Goal: Task Accomplishment & Management: Use online tool/utility

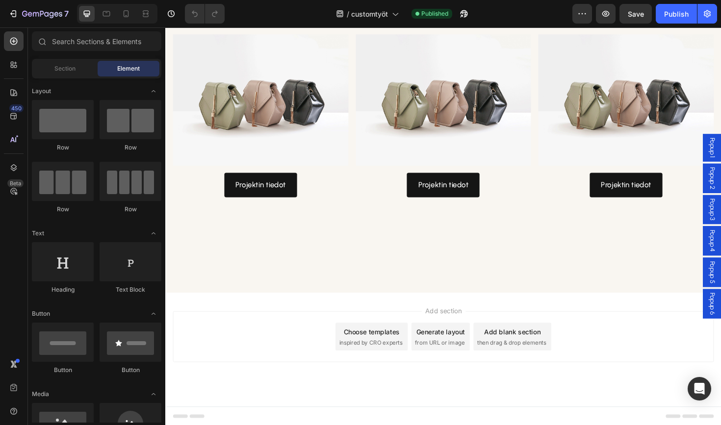
scroll to position [1134, 0]
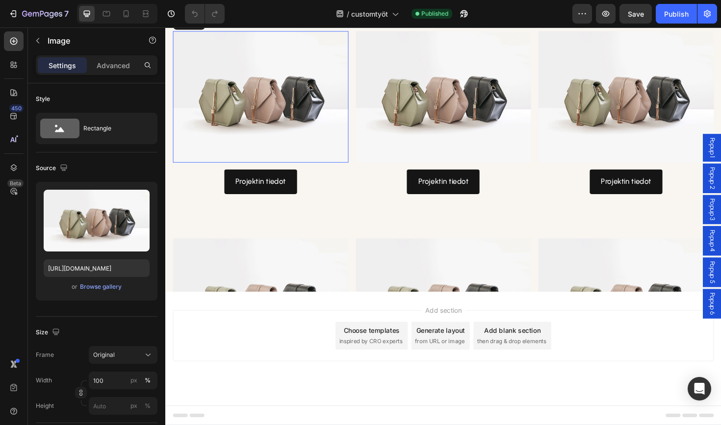
click at [294, 171] on img at bounding box center [266, 100] width 186 height 139
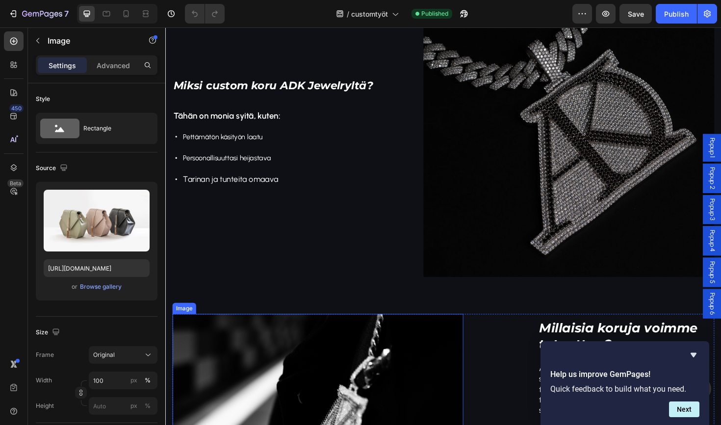
scroll to position [416, 0]
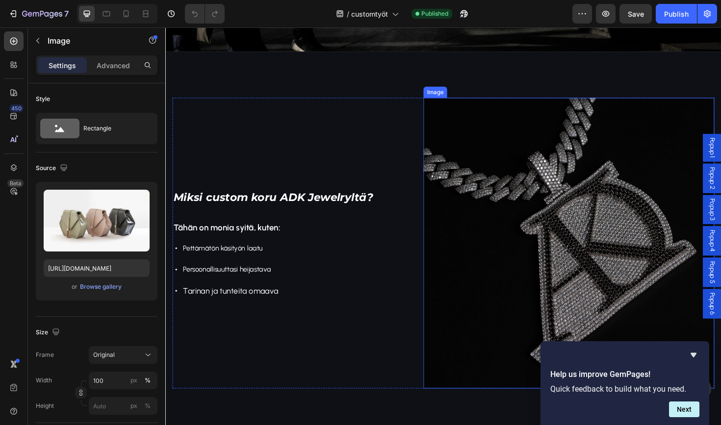
click at [507, 201] on img at bounding box center [593, 256] width 308 height 308
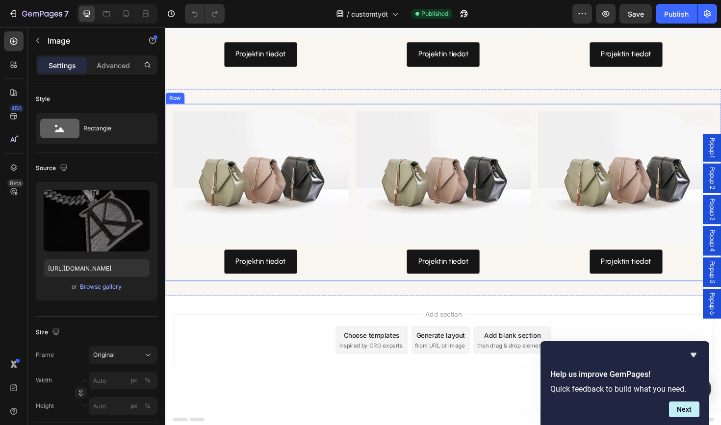
scroll to position [1061, 0]
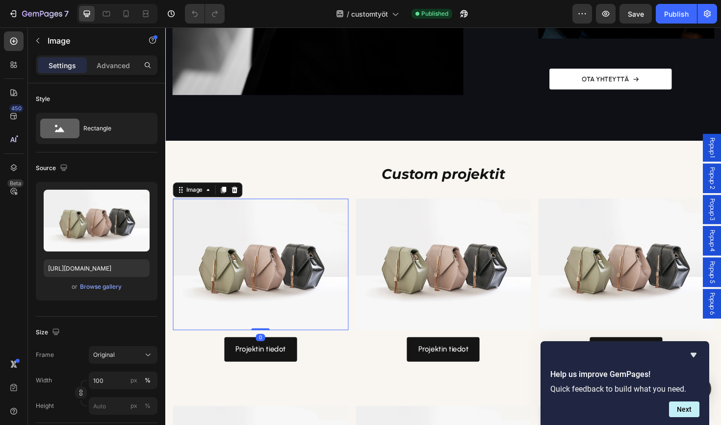
click at [297, 275] on img at bounding box center [266, 278] width 186 height 139
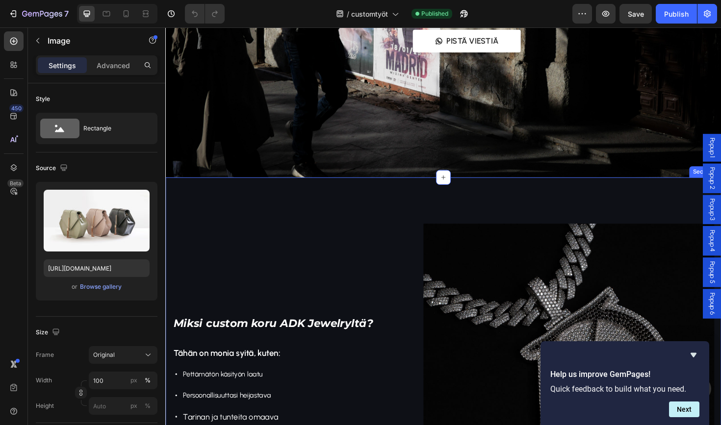
scroll to position [362, 0]
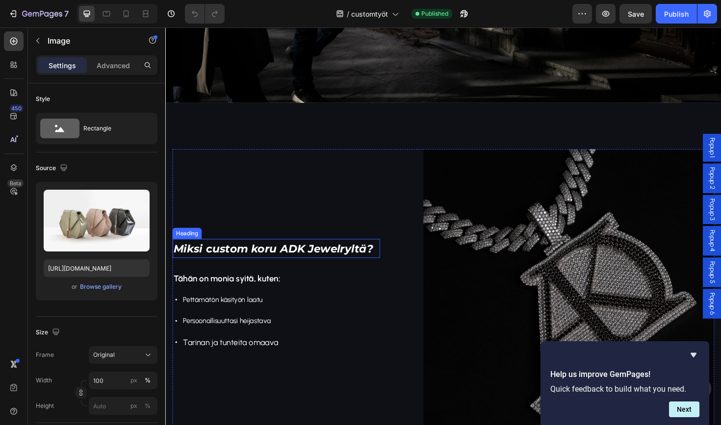
click at [279, 258] on span "Miksi custom koru ADK Jewelryltä?" at bounding box center [280, 262] width 212 height 14
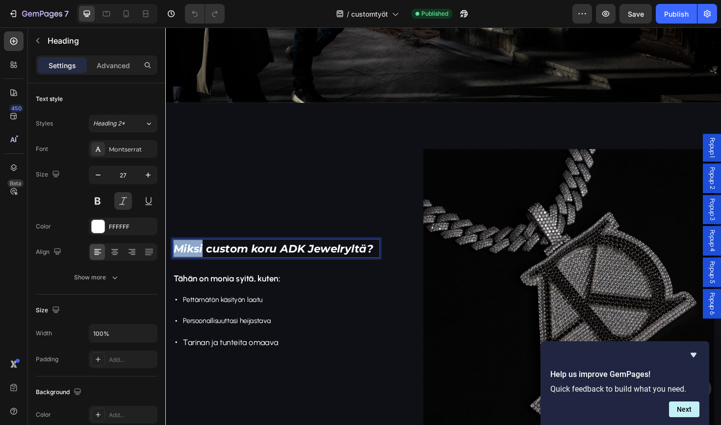
click at [199, 256] on span "Miksi custom koru ADK Jewelryltä?" at bounding box center [280, 262] width 212 height 14
click at [243, 257] on span "Miksi custom koru ADK Jewelryltä?" at bounding box center [280, 262] width 212 height 14
click at [235, 260] on span "Miksi custom koru ADK Jewelryltä?" at bounding box center [280, 262] width 212 height 14
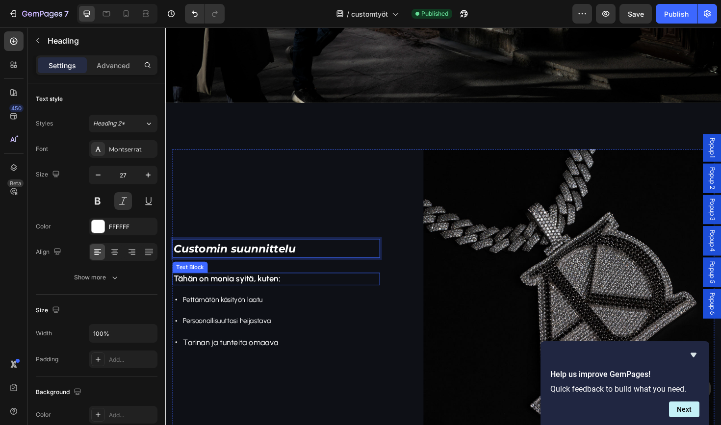
click at [248, 296] on p "Tähän on monia syitä, kuten:" at bounding box center [283, 293] width 218 height 11
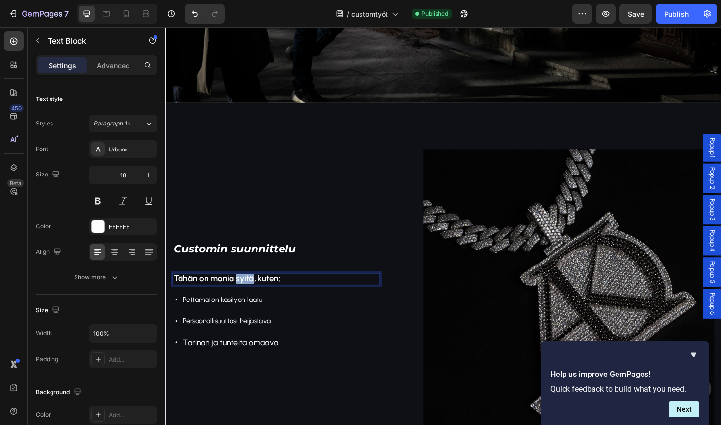
click at [248, 296] on p "Tähän on monia syitä, kuten:" at bounding box center [283, 293] width 218 height 11
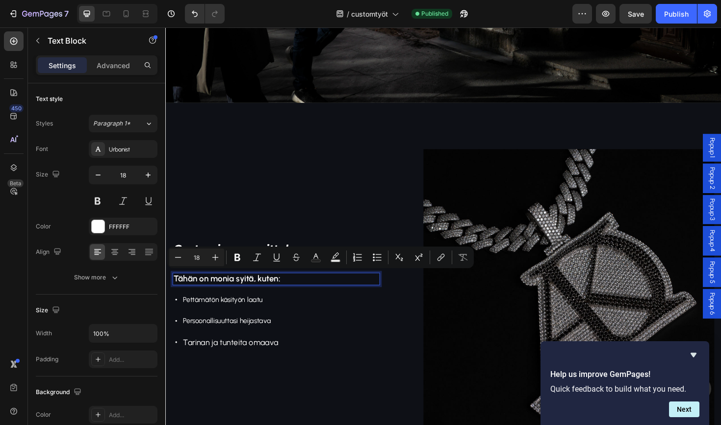
click at [263, 293] on p "Tähän on monia syitä, kuten:" at bounding box center [283, 293] width 218 height 11
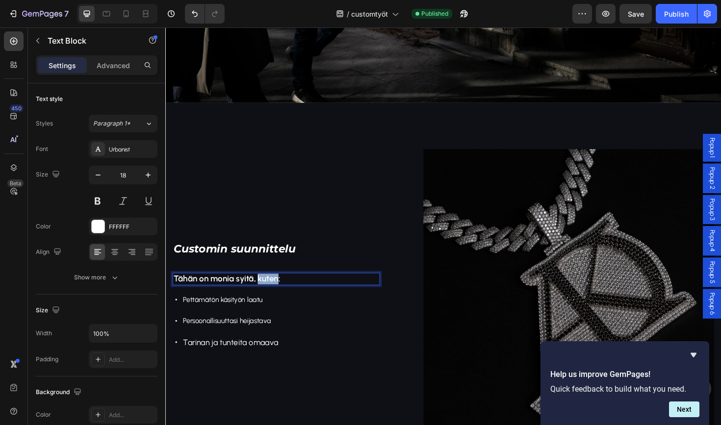
click at [263, 293] on p "Tähän on monia syitä, kuten:" at bounding box center [283, 293] width 218 height 11
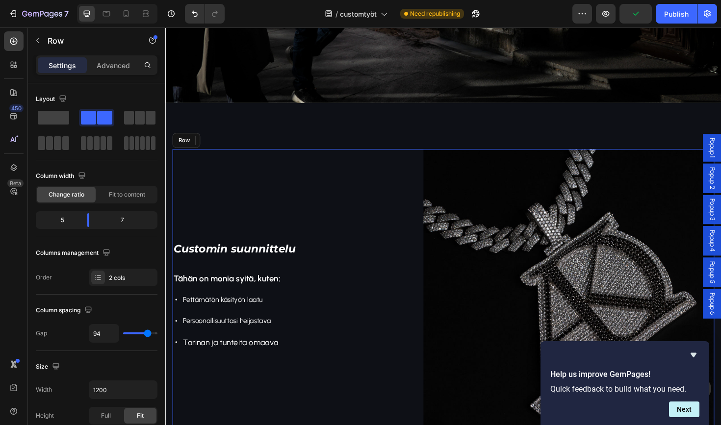
click at [336, 248] on div "⁠⁠⁠⁠⁠⁠⁠ Customin suunnittelu Heading Tähän on monia syitä, kuten: Text Block 16…" at bounding box center [283, 310] width 220 height 308
click at [292, 260] on span "Customin suunnittelu" at bounding box center [239, 262] width 130 height 14
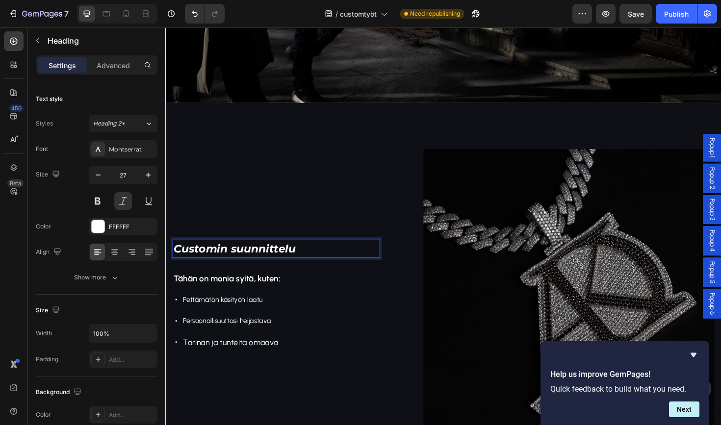
click at [292, 260] on span "Customin suunnittelu" at bounding box center [239, 262] width 130 height 14
click at [195, 11] on icon "Undo/Redo" at bounding box center [195, 14] width 10 height 10
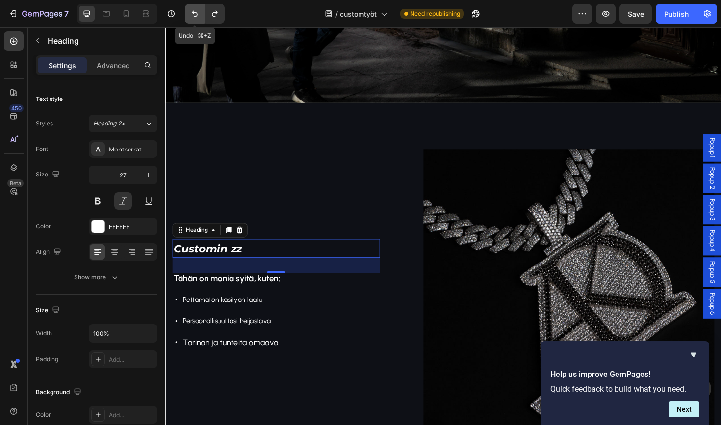
click at [195, 11] on icon "Undo/Redo" at bounding box center [195, 14] width 10 height 10
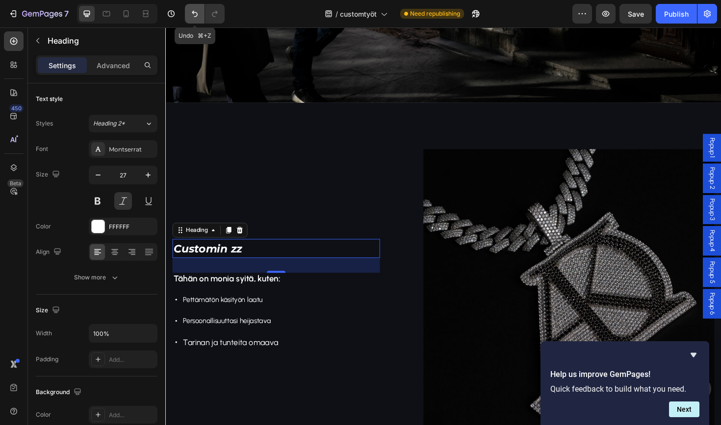
click at [195, 11] on icon "Undo/Redo" at bounding box center [195, 14] width 10 height 10
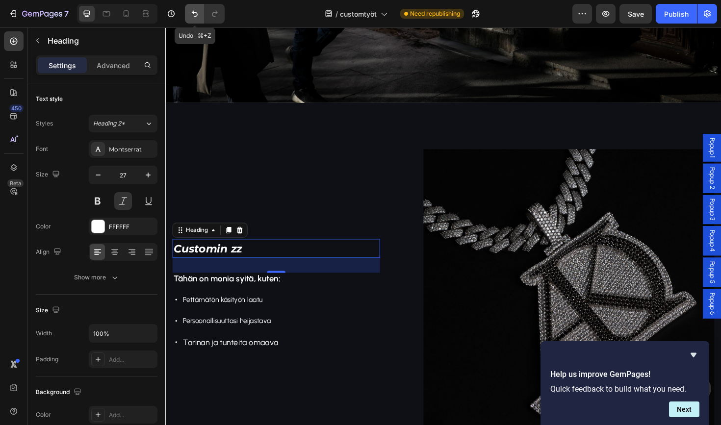
click at [195, 11] on icon "Undo/Redo" at bounding box center [195, 14] width 10 height 10
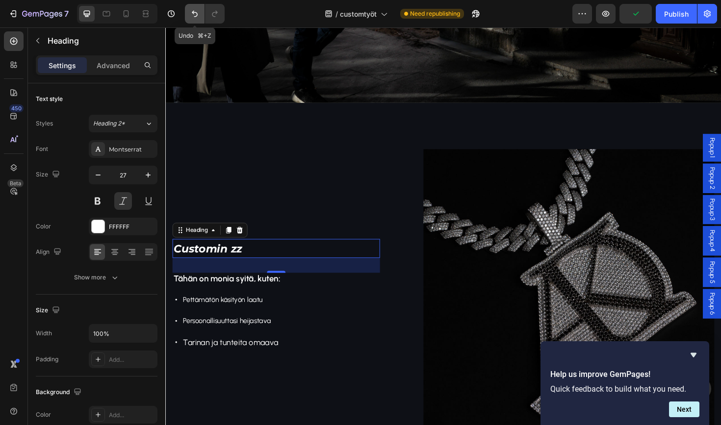
click at [195, 11] on icon "Undo/Redo" at bounding box center [195, 14] width 10 height 10
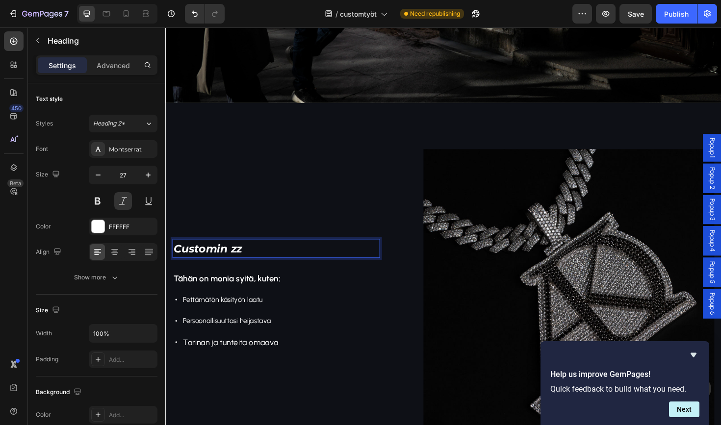
click at [259, 256] on h2 "Customin zz" at bounding box center [283, 262] width 220 height 20
drag, startPoint x: 256, startPoint y: 254, endPoint x: 175, endPoint y: 265, distance: 81.2
click at [175, 265] on p "Customin zz" at bounding box center [283, 262] width 218 height 18
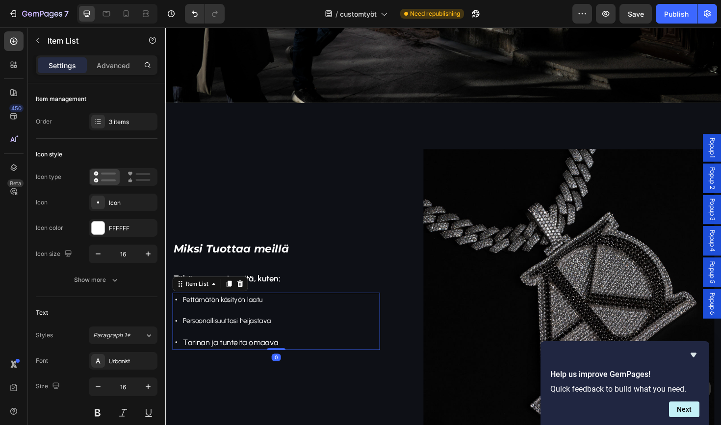
click at [224, 361] on span "Tarinan ja tunteita omaava" at bounding box center [234, 361] width 101 height 10
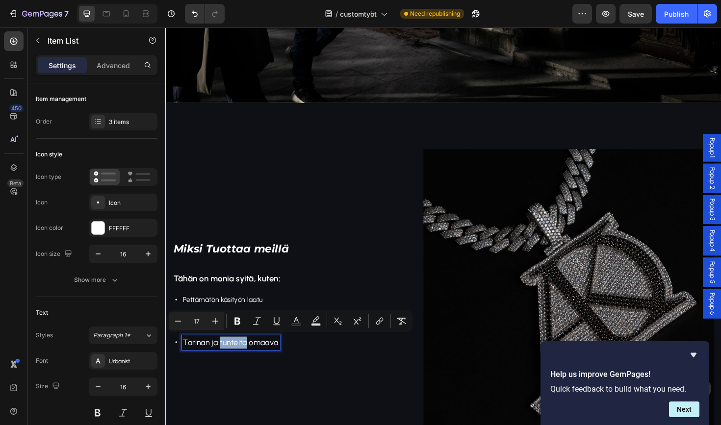
click at [224, 361] on span "Tarinan ja tunteita omaava" at bounding box center [234, 361] width 101 height 10
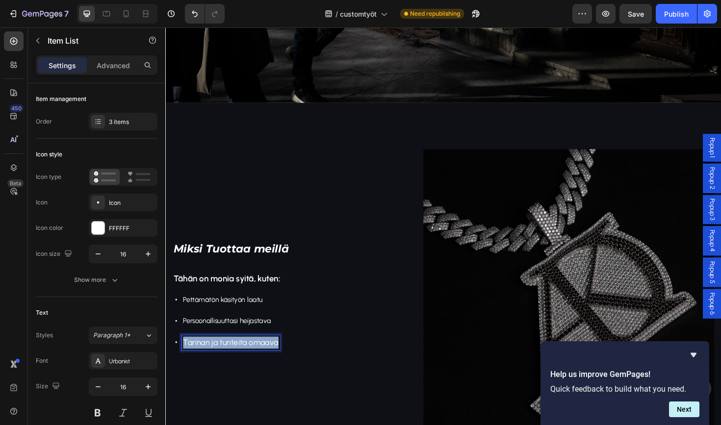
click at [224, 361] on span "Tarinan ja tunteita omaava" at bounding box center [234, 361] width 101 height 10
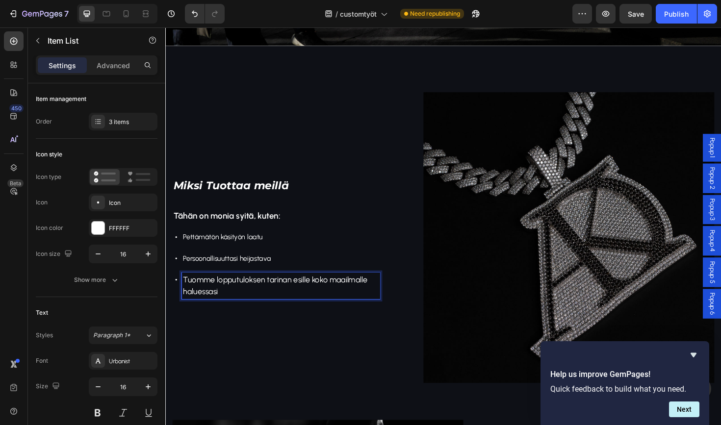
scroll to position [434, 0]
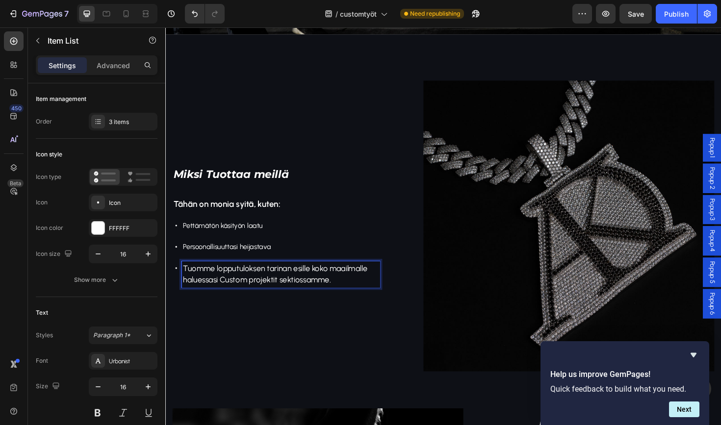
click at [255, 244] on div "Pettämätön käsityön laatu Persoonallisuuttasi heijastava [PERSON_NAME] lopputul…" at bounding box center [283, 266] width 220 height 73
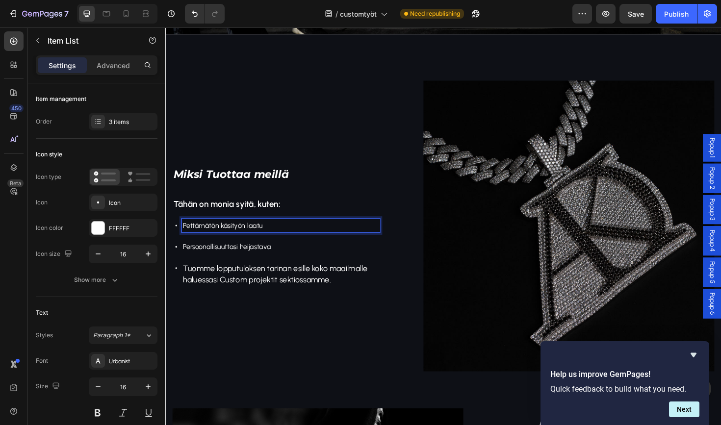
click at [265, 300] on div "Tuomme lopputuloksen tarinan esille koko maailmalle haluessasi Custom projektit…" at bounding box center [287, 289] width 210 height 28
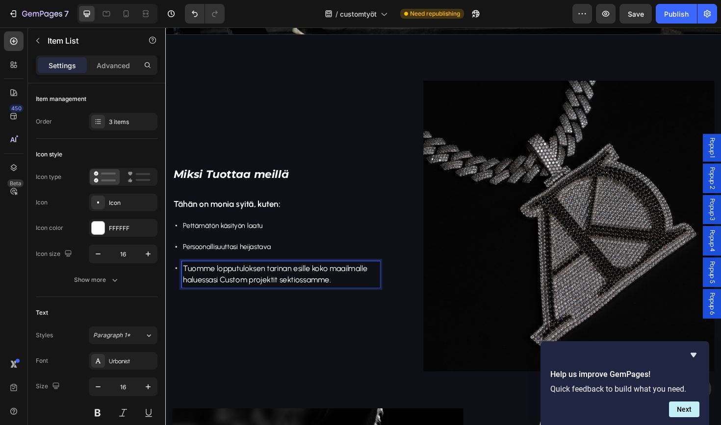
click at [265, 294] on span "Tuomme lopputuloksen tarinan esille koko maailmalle haluessasi Custom projektit…" at bounding box center [281, 289] width 195 height 23
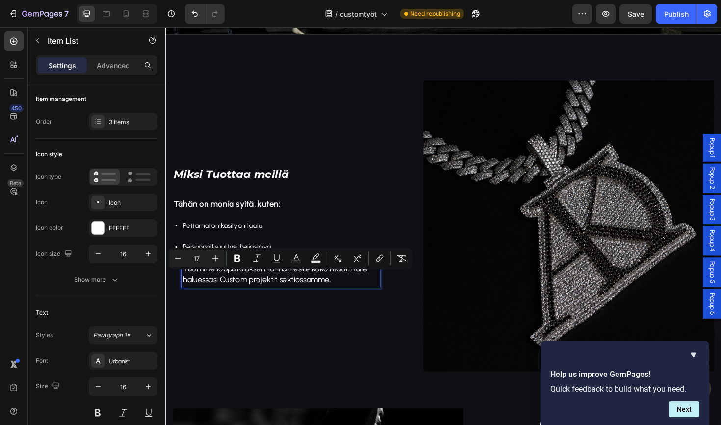
click at [307, 294] on span "Tuomme lopputuloksen tarinan esille koko maailmalle haluessasi Custom projektit…" at bounding box center [281, 289] width 195 height 23
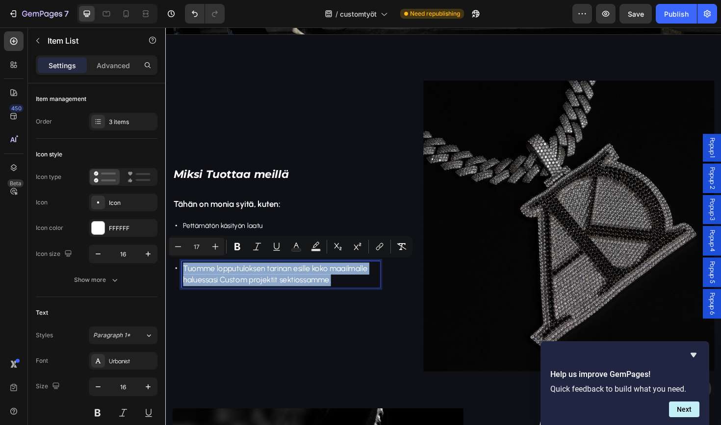
drag, startPoint x: 342, startPoint y: 292, endPoint x: 178, endPoint y: 284, distance: 164.5
click at [178, 284] on div "Tuomme lopputuloksen tarinan esille koko maailmalle haluessasi Custom projektit…" at bounding box center [283, 289] width 220 height 28
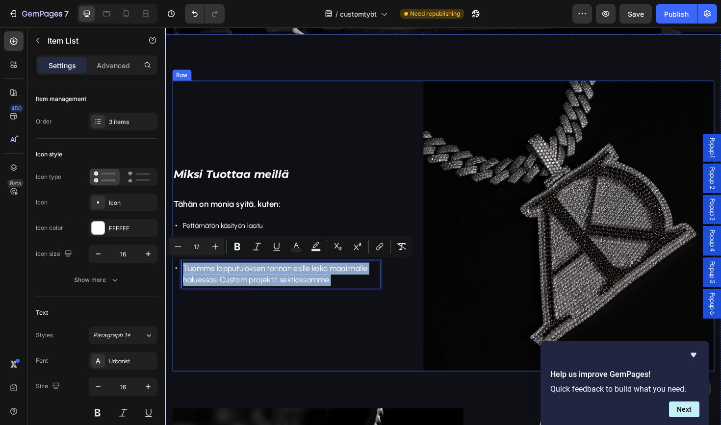
copy span "Tuomme lopputuloksen tarinan esille koko maailmalle haluessasi Custom projektit…"
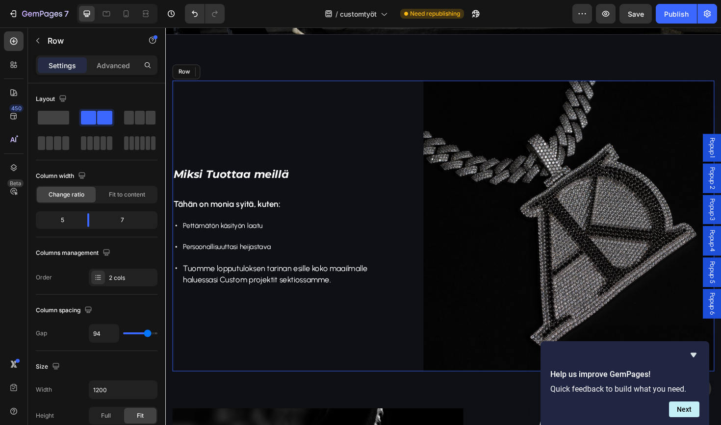
click at [358, 226] on div "⁠⁠⁠⁠⁠⁠⁠ Miksi Tuottaa meillä Heading Tähän on monia syitä, kuten: Text Block Pe…" at bounding box center [283, 238] width 220 height 308
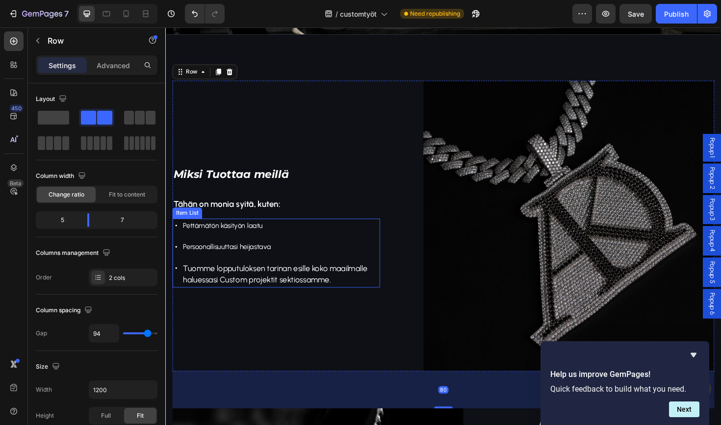
click at [254, 233] on span "Pettämätön käsityön laatu" at bounding box center [226, 237] width 84 height 9
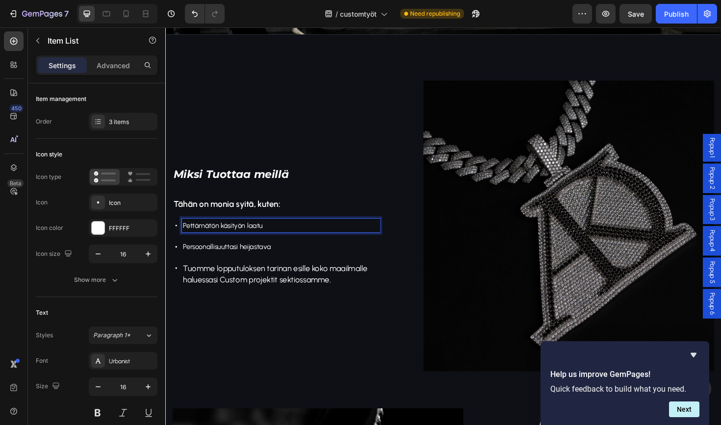
click at [298, 239] on p "Pettämätön käsityön laatu" at bounding box center [287, 238] width 207 height 12
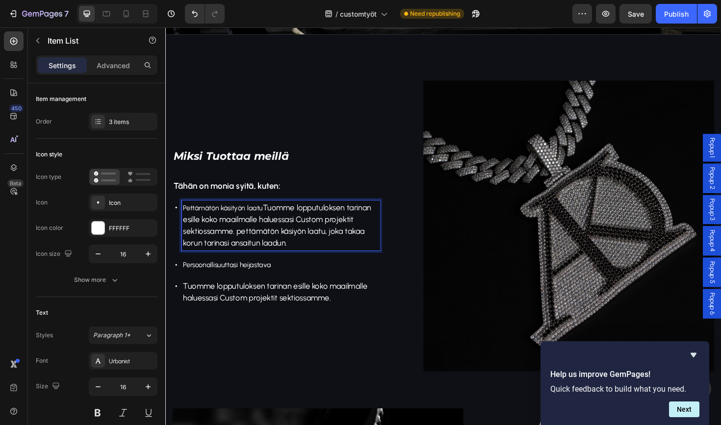
click at [244, 243] on span "Tuomme lopputuloksen tarinan esille koko maailmalle haluessasi Custom projektit…" at bounding box center [283, 237] width 199 height 48
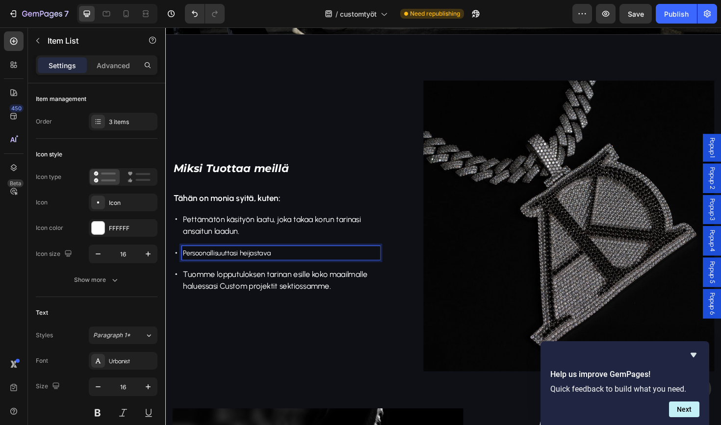
click at [213, 267] on span "Persoonallisuuttasi heijastava" at bounding box center [230, 266] width 93 height 9
click at [263, 267] on span "Persoonallisuuttasi heijastava" at bounding box center [230, 266] width 93 height 9
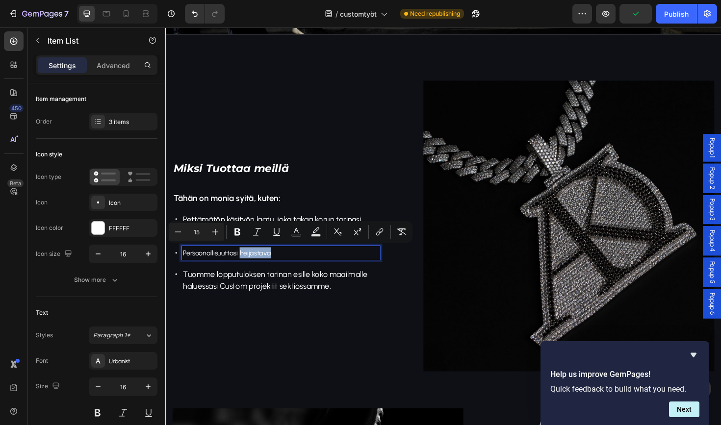
click at [263, 267] on span "Persoonallisuuttasi heijastava" at bounding box center [230, 266] width 93 height 9
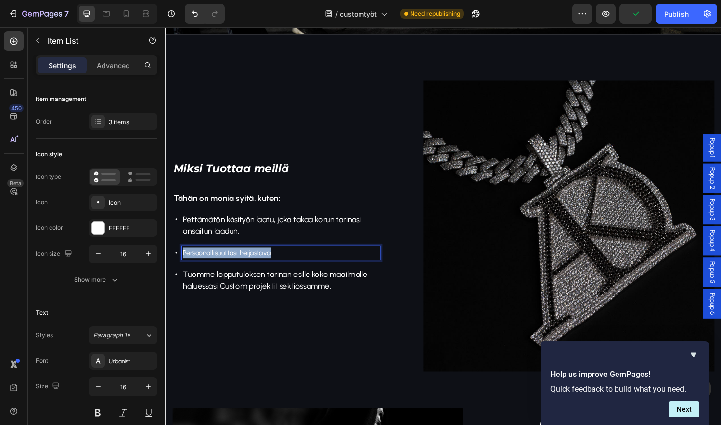
click at [263, 267] on span "Persoonallisuuttasi heijastava" at bounding box center [230, 266] width 93 height 9
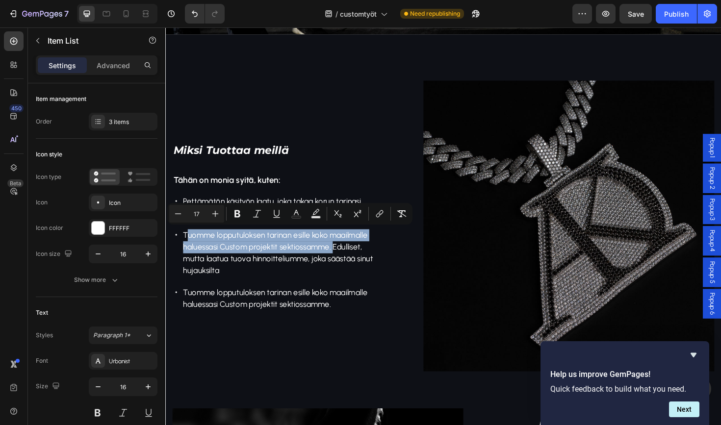
drag, startPoint x: 340, startPoint y: 260, endPoint x: 189, endPoint y: 245, distance: 151.8
click at [189, 245] on span "Tuomme lopputuloksen tarinan esille koko maailmalle haluessasi Custom projektit…" at bounding box center [284, 266] width 201 height 48
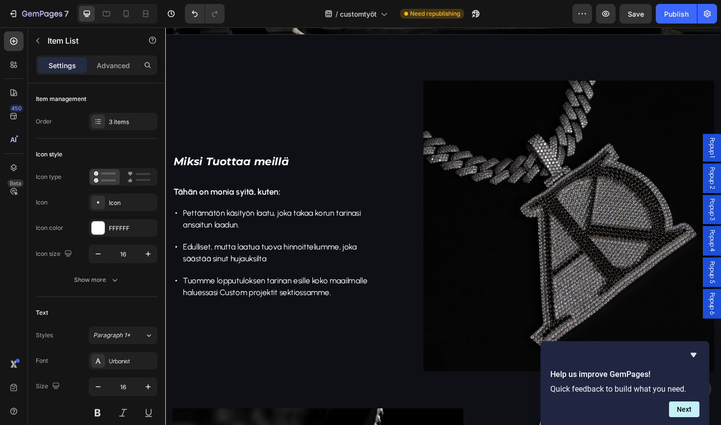
click at [217, 260] on span "Edulliset, mutta laatua tuova hinnoitteliumme, joka säästää sinut hujauksilta" at bounding box center [276, 266] width 184 height 23
click at [256, 267] on span "Edulliset, mutta laatua tuova hinnoitteliumme, joka säästää sinut hujauksilta" at bounding box center [276, 266] width 184 height 23
click at [213, 259] on span "Edulliset, mutta laatua tuova hinnoitteliumme, joka säästää sinut hujauksilta" at bounding box center [276, 266] width 184 height 23
click at [242, 270] on span "Edullinen, mutta laatua tuova hinnoitteliumme, joka säästää sinut hujauksilta" at bounding box center [277, 266] width 186 height 23
click at [265, 274] on span "Edullinen, mutta laatua tuova hinnoitteliumme, joka säästää sinut huijauksilta" at bounding box center [277, 266] width 186 height 23
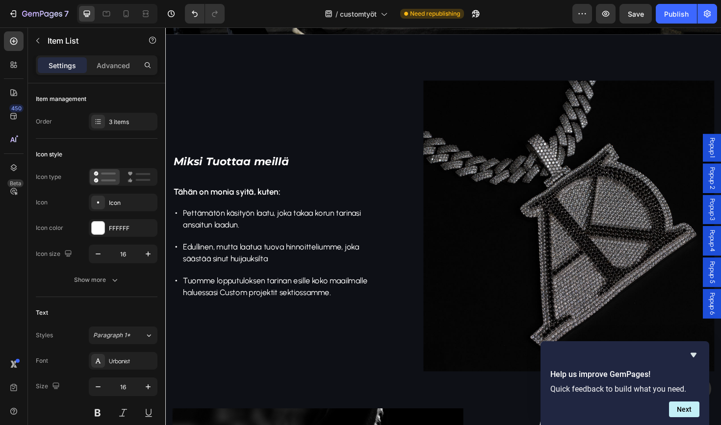
click at [277, 273] on p "Edullinen, mutta laatua tuova hinnoitteliumme, joka säästää sinut huijauksilta" at bounding box center [287, 266] width 207 height 25
click at [327, 201] on p "Tähän on monia syitä, kuten:" at bounding box center [283, 201] width 218 height 11
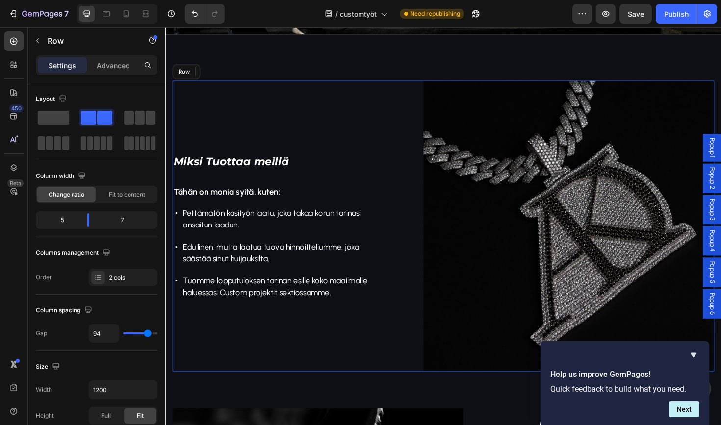
click at [298, 181] on div "⁠⁠⁠⁠⁠⁠⁠ Miksi Tuottaa meillä Heading Tähän on monia syitä, kuten: Text Block 16…" at bounding box center [283, 238] width 220 height 308
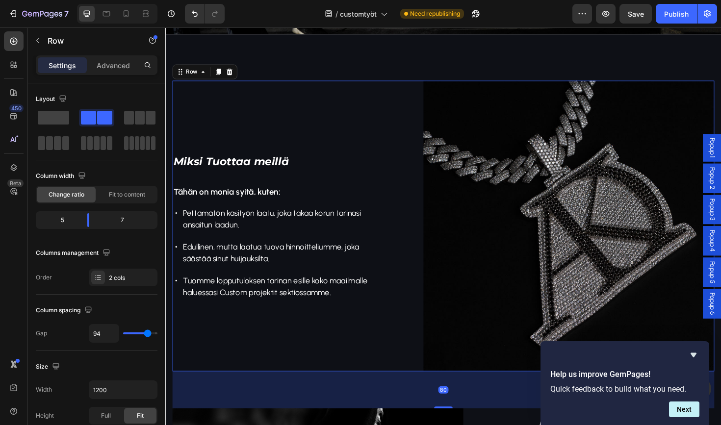
click at [289, 176] on p "⁠⁠⁠⁠⁠⁠⁠ Miksi Tuottaa meillä" at bounding box center [283, 169] width 218 height 18
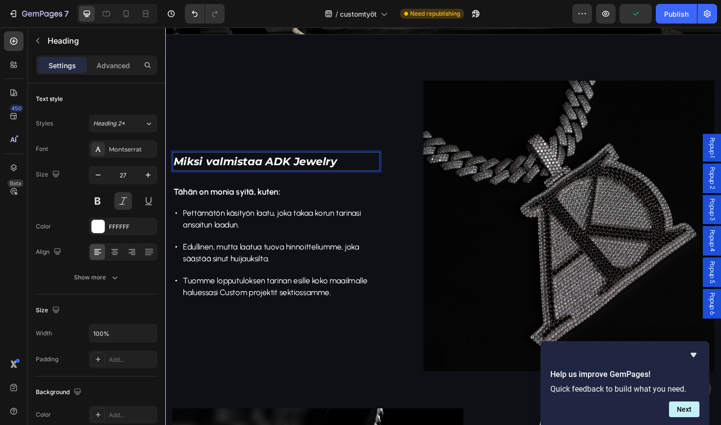
click at [270, 165] on span "Miksi valmistaa ADK Jewelry" at bounding box center [260, 170] width 173 height 14
click at [313, 165] on p "Miksi ADK Jewelry" at bounding box center [283, 169] width 218 height 18
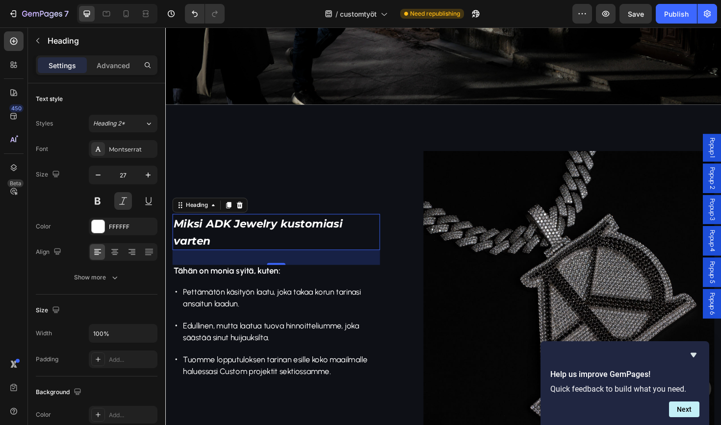
scroll to position [370, 0]
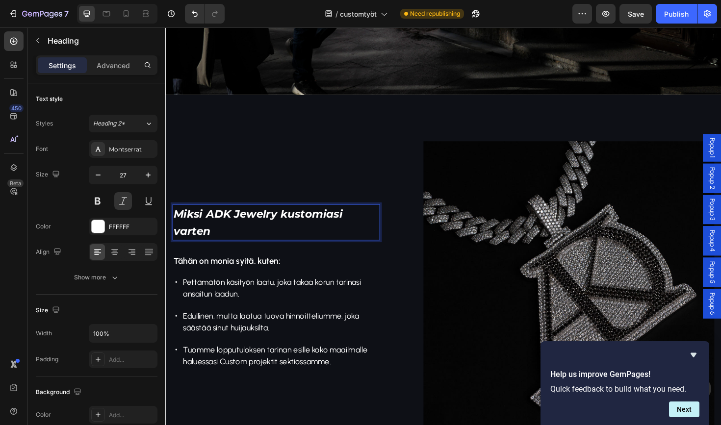
click at [243, 311] on span "Pettämätön käsityön laatu, joka takaa korun tarinasi ansaitun laadun." at bounding box center [278, 303] width 188 height 23
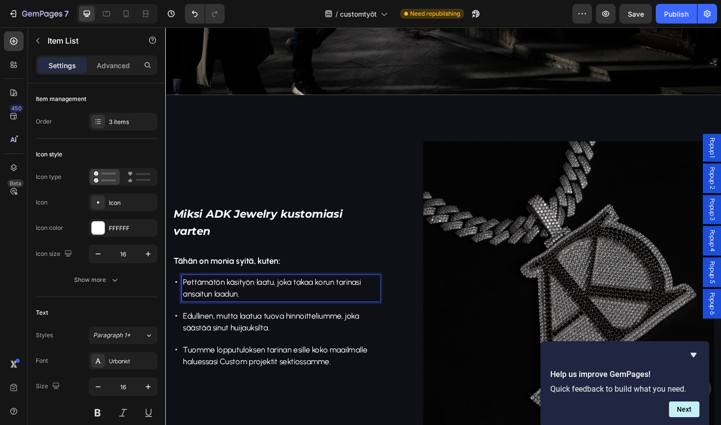
click at [243, 311] on span "Pettämätön käsityön laatu, joka takaa korun tarinasi ansaitun laadun." at bounding box center [278, 303] width 188 height 23
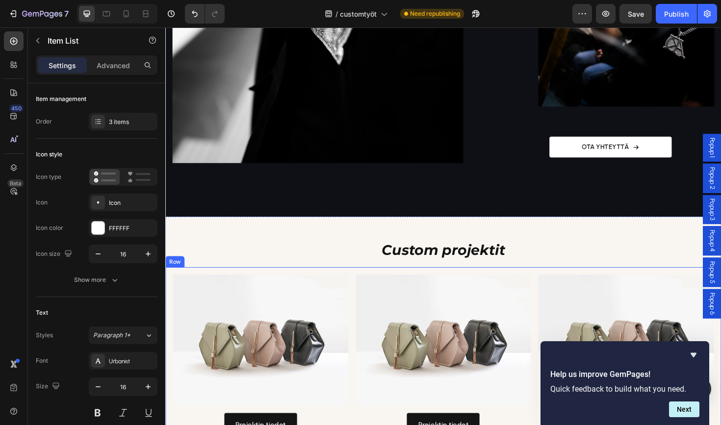
scroll to position [1075, 0]
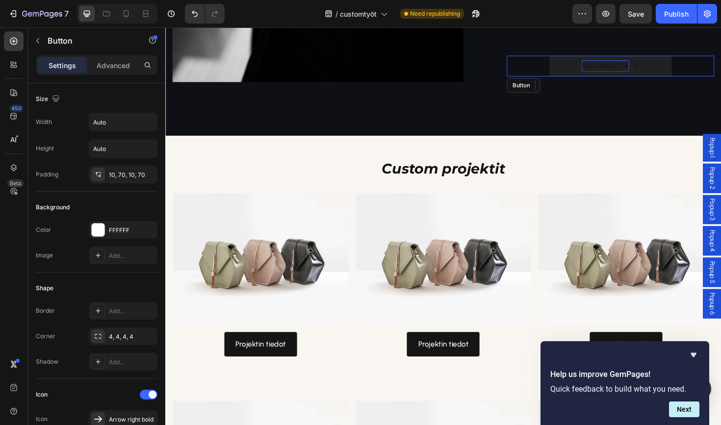
click at [614, 62] on p "OTA YHTEYTTÄ" at bounding box center [631, 68] width 50 height 12
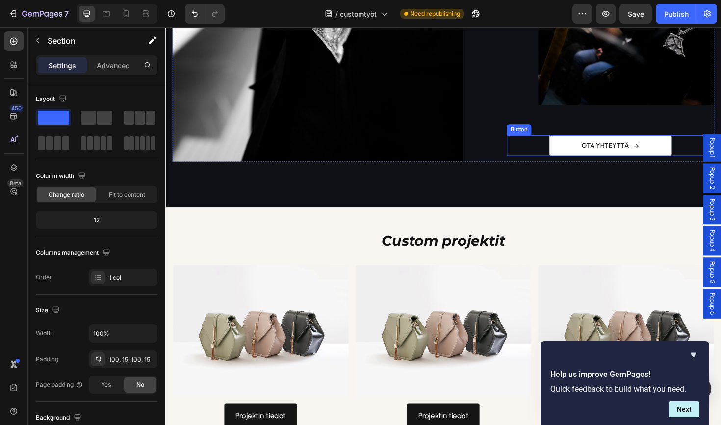
scroll to position [972, 0]
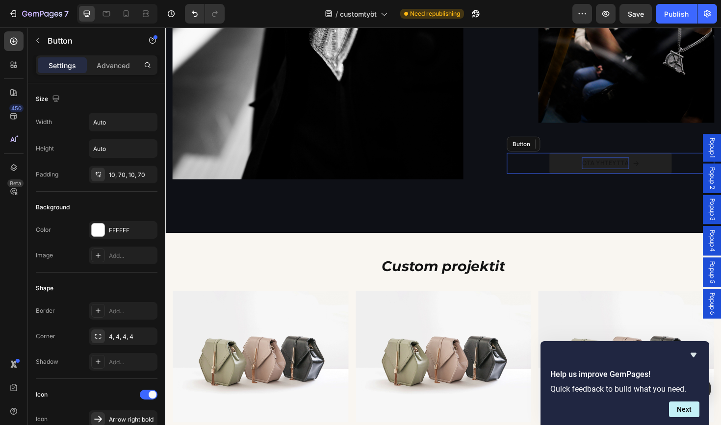
click at [606, 168] on p "OTA YHTEYTTÄ" at bounding box center [631, 171] width 50 height 12
click at [617, 168] on p "OTA YHTEYTTÄ" at bounding box center [631, 171] width 50 height 12
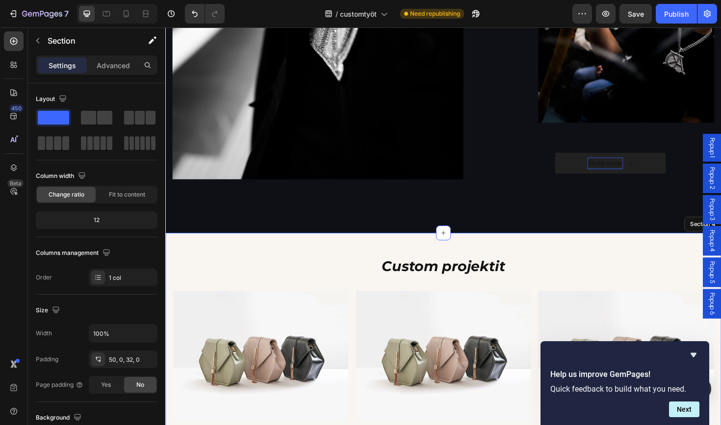
click at [666, 256] on div "Custom projektit Heading Image Projektin tiedot Button Image Projektin tiedot B…" at bounding box center [459, 374] width 589 height 258
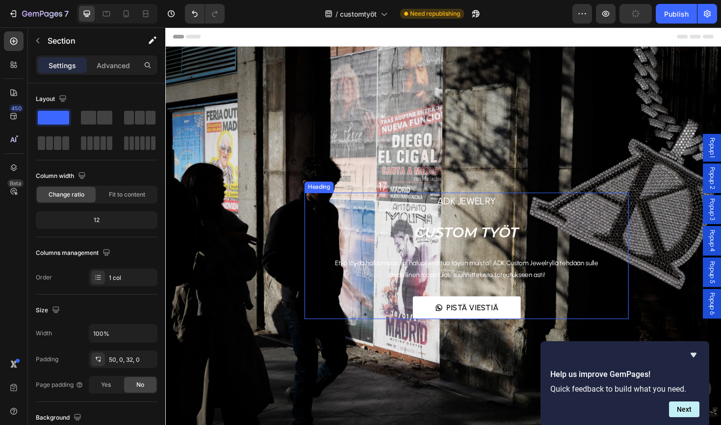
scroll to position [16, 0]
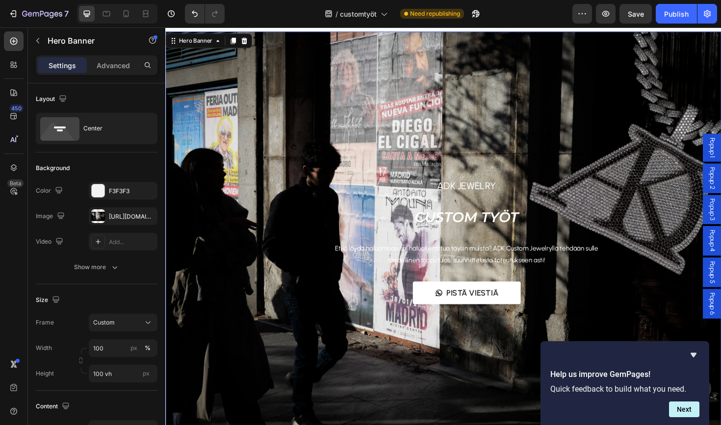
click at [341, 117] on div "Overlay" at bounding box center [459, 242] width 589 height 421
click at [103, 215] on div at bounding box center [98, 216] width 14 height 14
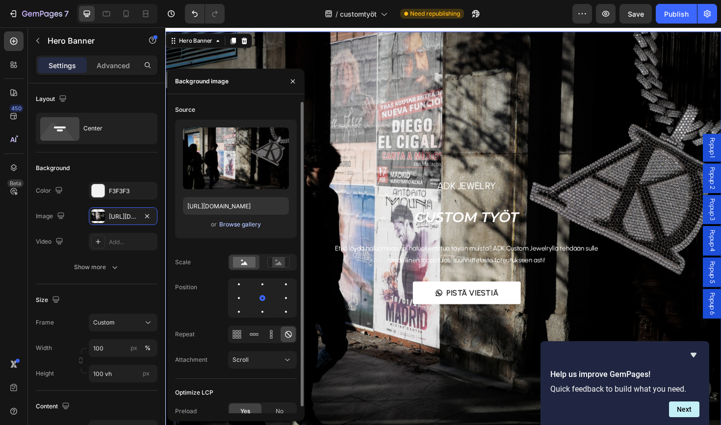
click at [233, 225] on div "Browse gallery" at bounding box center [240, 224] width 42 height 9
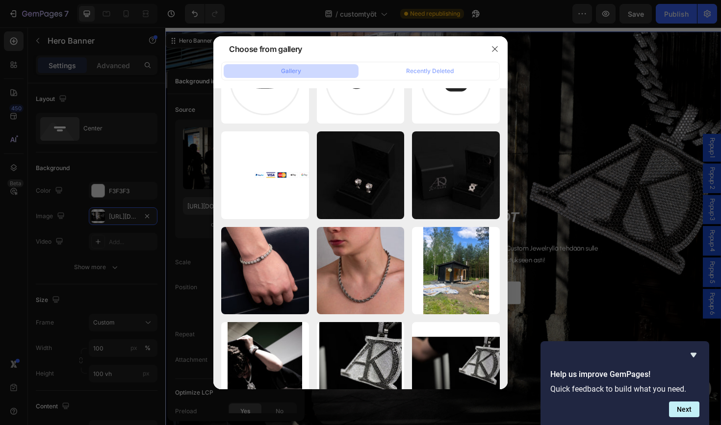
scroll to position [1043, 0]
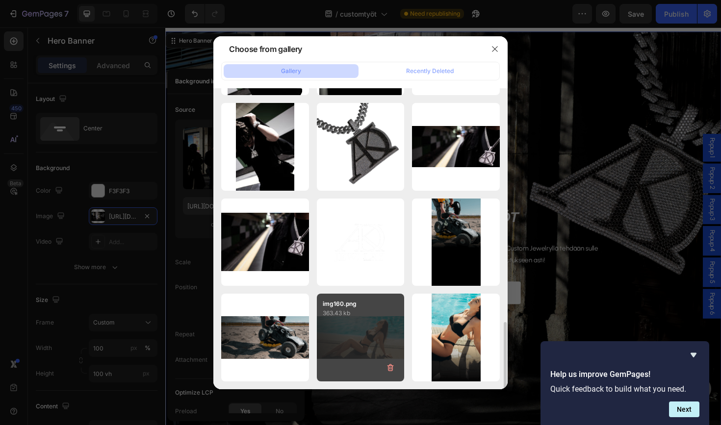
click at [371, 329] on div "img160.png 363.43 kb" at bounding box center [361, 338] width 88 height 88
type input "[URL][DOMAIN_NAME]"
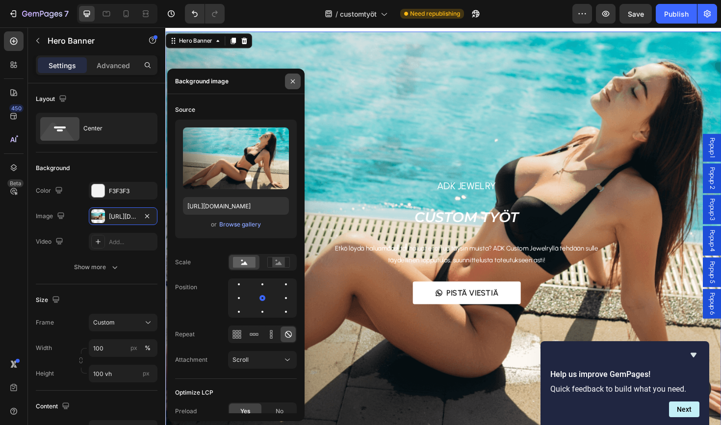
click at [299, 84] on button "button" at bounding box center [293, 82] width 16 height 16
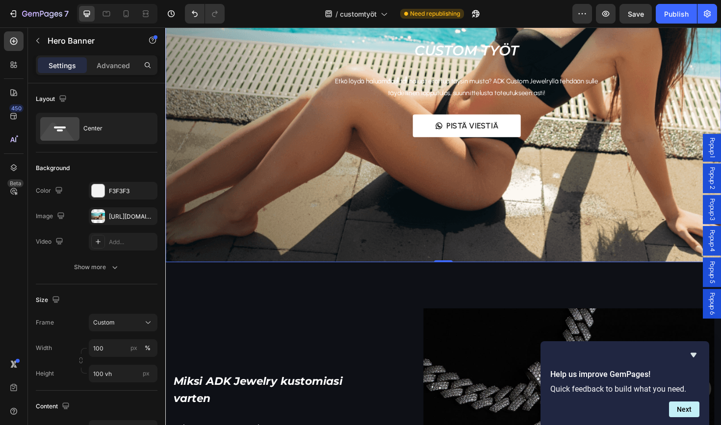
scroll to position [135, 0]
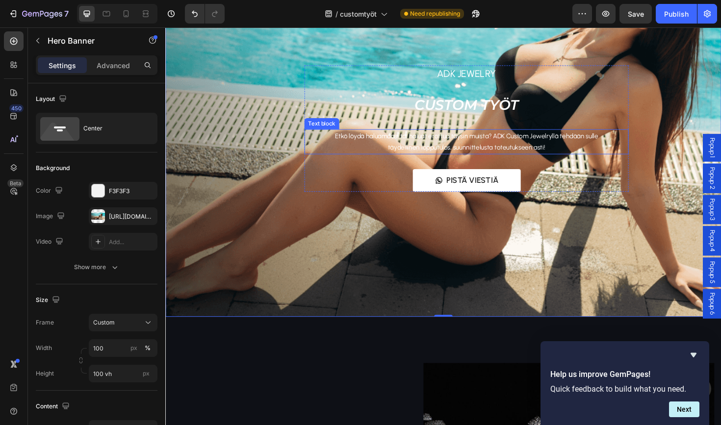
click at [449, 143] on span "Etkö löydä haluamaasi tai haluat erottua täysin muista? ADK Custom Jewelryllä t…" at bounding box center [484, 148] width 279 height 21
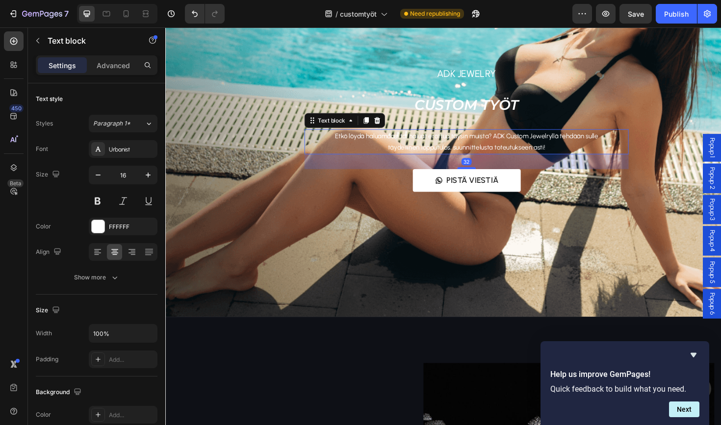
click at [450, 143] on span "Etkö löydä haluamaasi tai haluat erottua täysin muista? ADK Custom Jewelryllä t…" at bounding box center [484, 148] width 279 height 21
click at [142, 174] on button "button" at bounding box center [148, 175] width 18 height 18
type input "17"
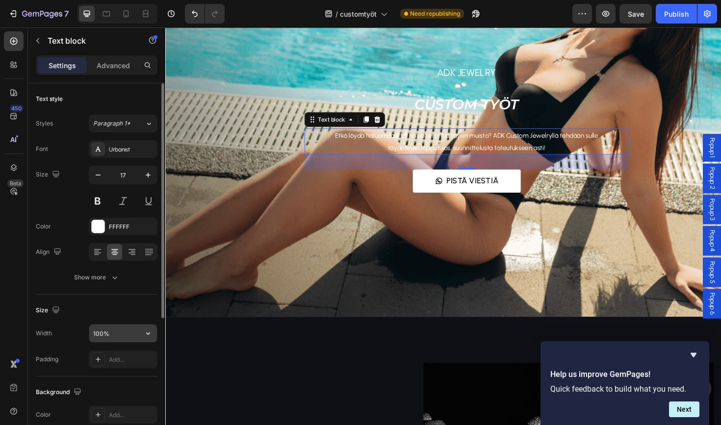
click at [125, 333] on input "100%" at bounding box center [123, 334] width 68 height 18
click at [118, 151] on div "Urbanist" at bounding box center [132, 149] width 46 height 9
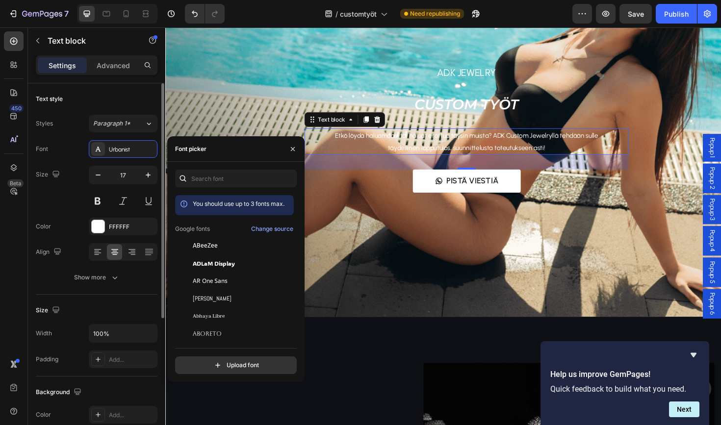
click at [78, 170] on div "Size 17" at bounding box center [97, 188] width 122 height 44
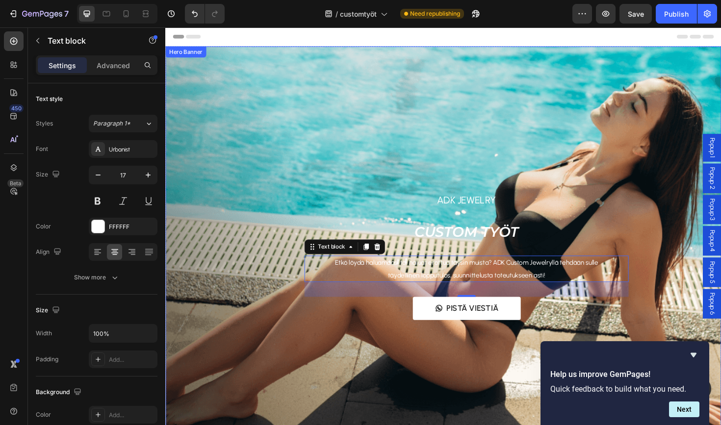
scroll to position [398, 0]
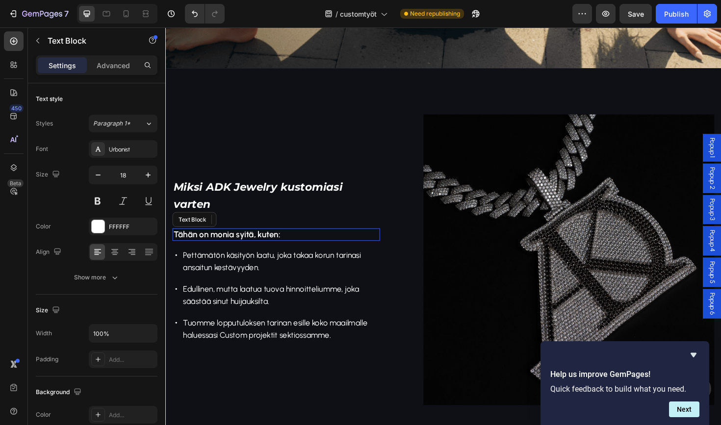
click at [233, 245] on p "Tähän on monia syitä, kuten:" at bounding box center [283, 246] width 218 height 11
click at [233, 244] on p "Tähän on monia syitä, kuten:" at bounding box center [283, 246] width 218 height 11
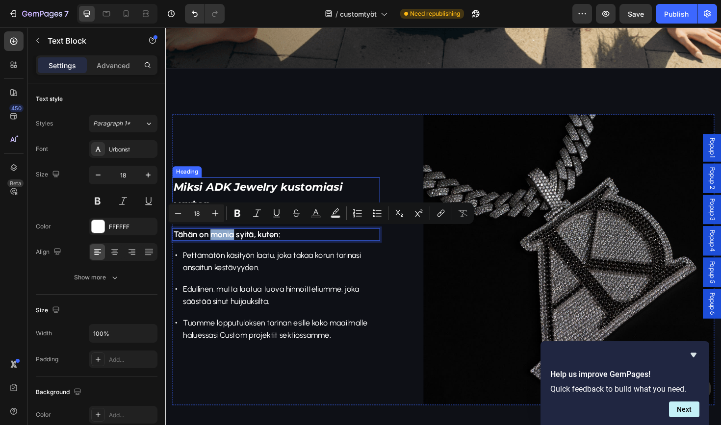
click at [201, 194] on span "Miksi ADK Jewelry kustomiasi varten" at bounding box center [263, 206] width 179 height 32
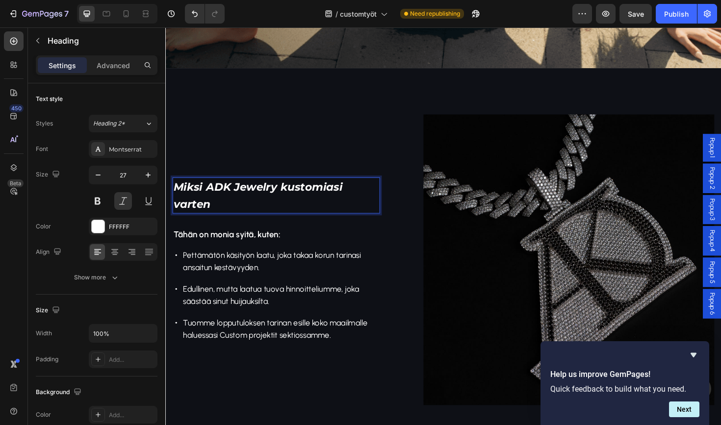
click at [234, 213] on p "Miksi ADK Jewelry kustomiasi varten" at bounding box center [283, 205] width 218 height 36
click at [339, 192] on span "Miksi ADK Jewelry kustomiasi varten" at bounding box center [263, 206] width 179 height 32
click at [348, 196] on span "Miksi ADK Jewelry kustomiasi varten" at bounding box center [263, 206] width 179 height 32
click at [361, 197] on p "Miksi ADK Jewelry kustomiasi varten" at bounding box center [283, 205] width 218 height 36
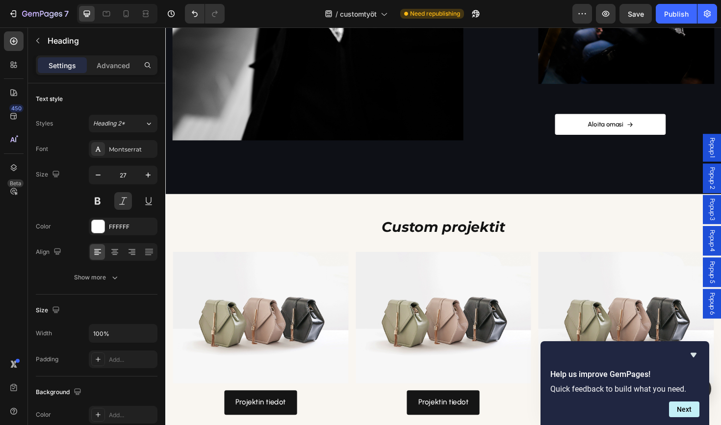
scroll to position [1015, 0]
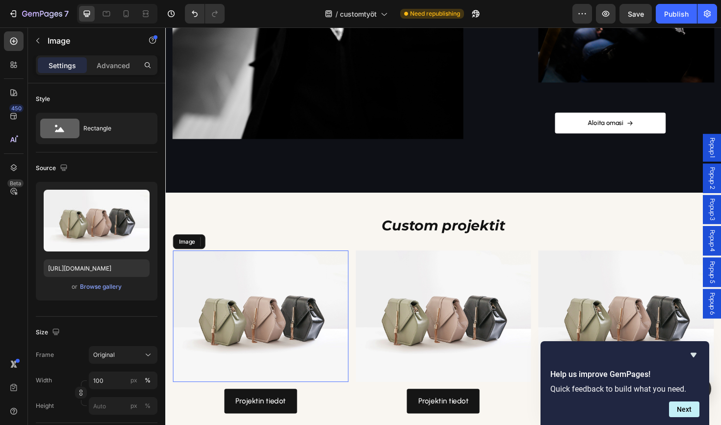
click at [299, 268] on img at bounding box center [266, 333] width 186 height 139
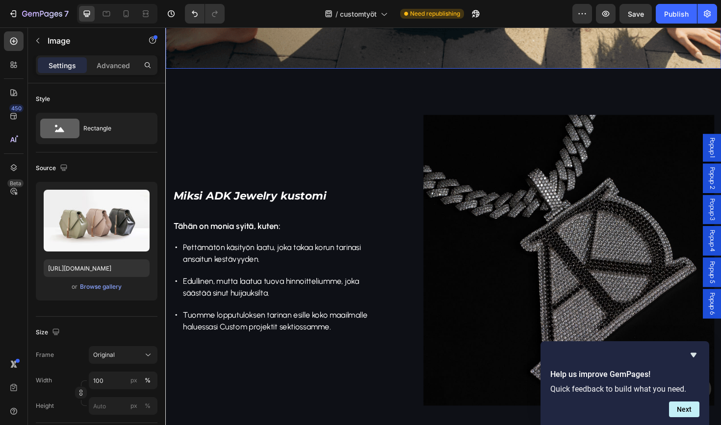
scroll to position [398, 0]
click at [376, 11] on span "customtyöt" at bounding box center [358, 14] width 37 height 10
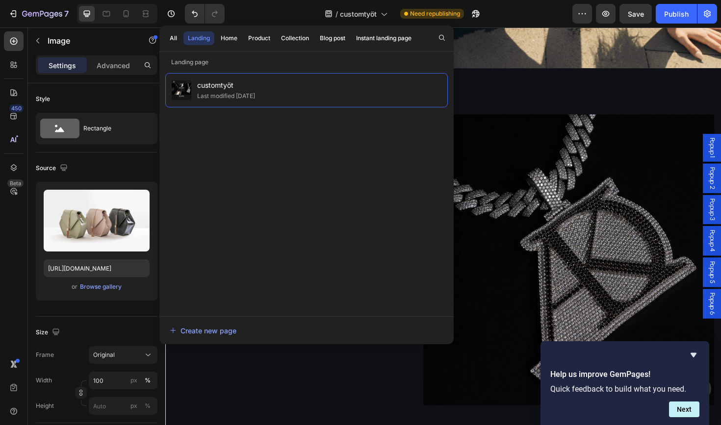
drag, startPoint x: 366, startPoint y: 52, endPoint x: 304, endPoint y: 52, distance: 61.8
click at [307, 52] on div "All Landing Home Product Collection Blog post Instant landing page Landing page…" at bounding box center [306, 185] width 294 height 319
click at [235, 36] on div "Home" at bounding box center [229, 38] width 17 height 9
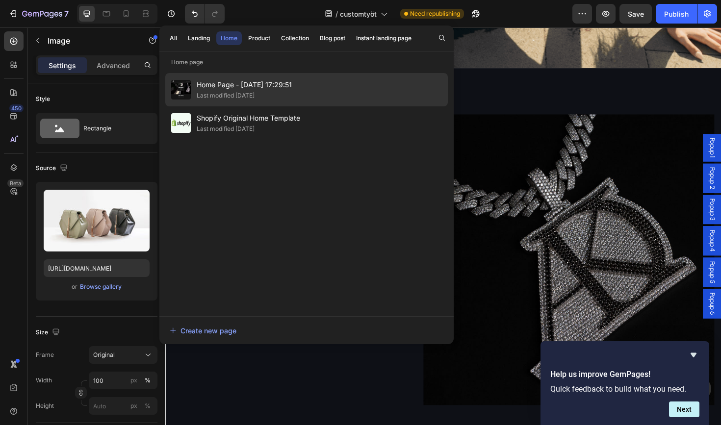
click at [255, 92] on div "Last modified [DATE]" at bounding box center [226, 96] width 58 height 10
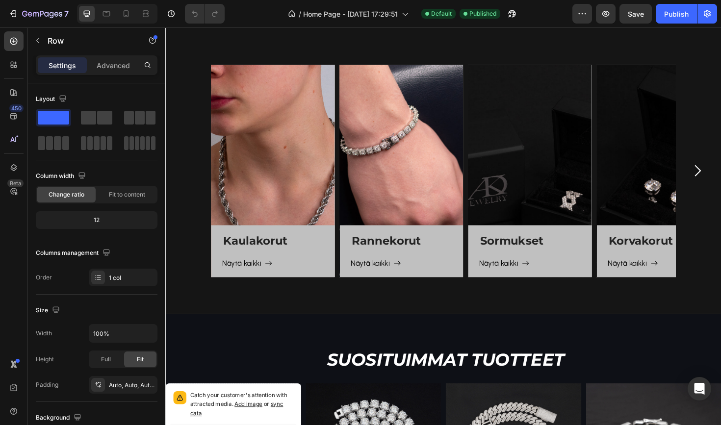
scroll to position [294, 0]
